Goal: Navigation & Orientation: Understand site structure

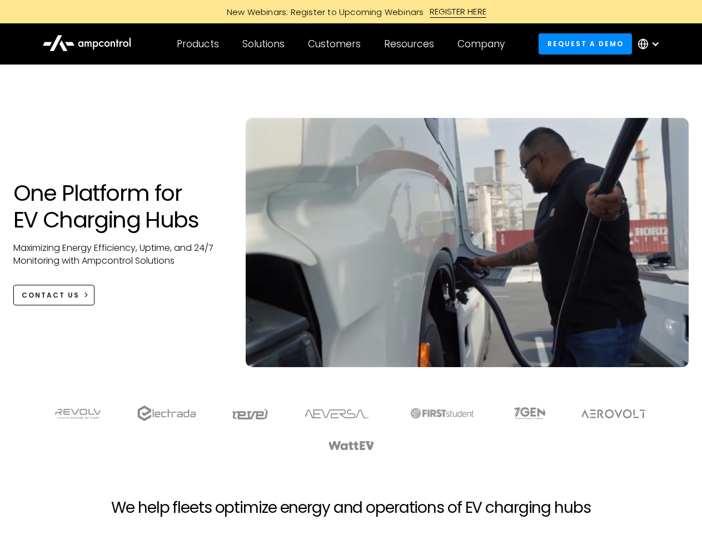
click at [342, 44] on div "Customers" at bounding box center [334, 44] width 53 height 12
click at [197, 44] on div "Products" at bounding box center [198, 44] width 42 height 12
click at [264, 44] on div "Solutions" at bounding box center [263, 44] width 42 height 12
click at [336, 44] on div "Customers" at bounding box center [334, 44] width 53 height 12
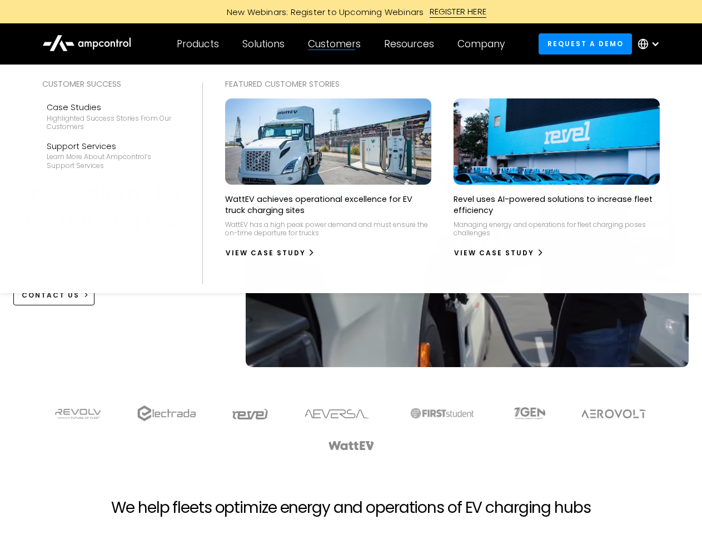
click at [412, 44] on div "Resources" at bounding box center [409, 44] width 50 height 12
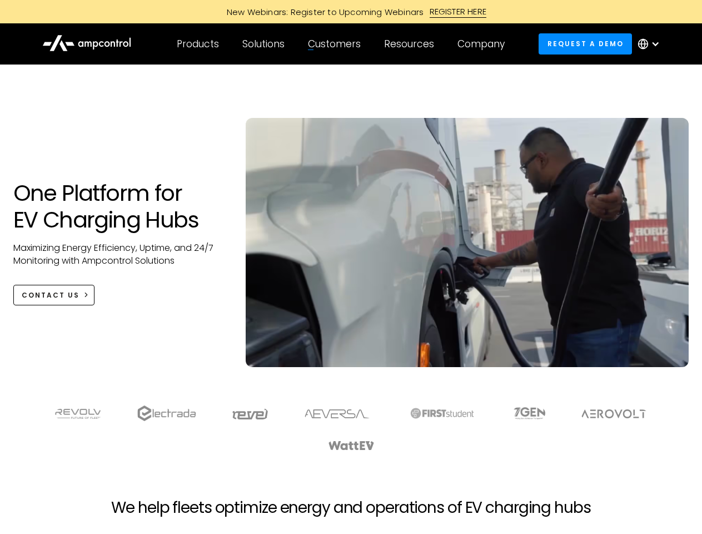
click at [485, 44] on div "Company" at bounding box center [481, 44] width 47 height 12
click at [652, 44] on div at bounding box center [655, 43] width 9 height 9
